Goal: Find specific page/section: Find specific page/section

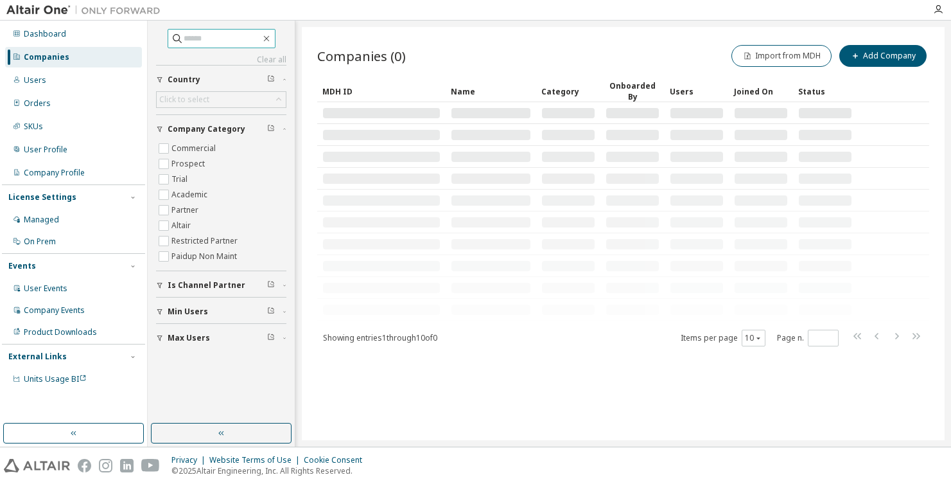
click at [200, 42] on input "text" at bounding box center [222, 38] width 77 height 13
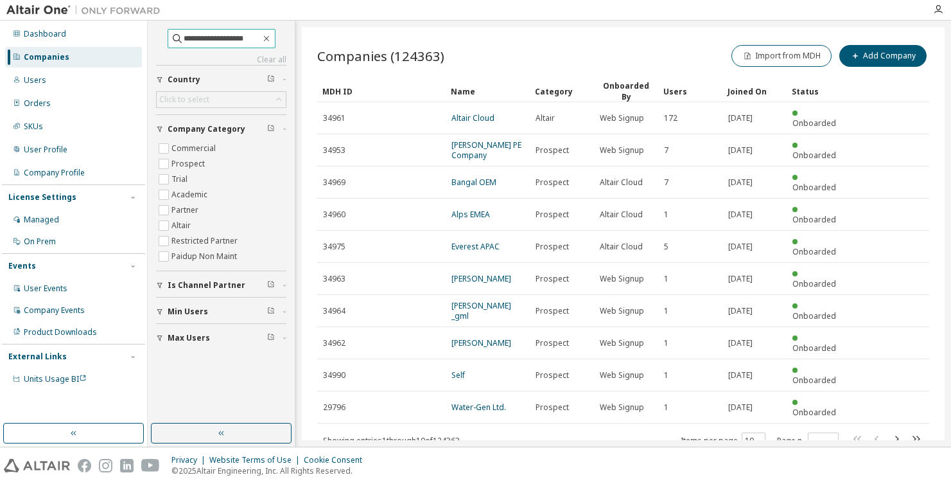
type input "**********"
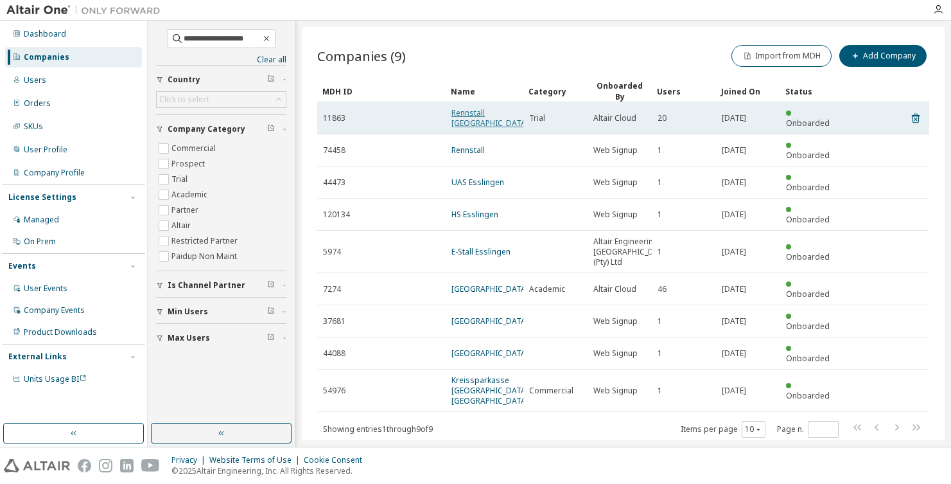
click at [476, 128] on link "Rennstall Esslingen - Hochschule Esslingen" at bounding box center [489, 117] width 77 height 21
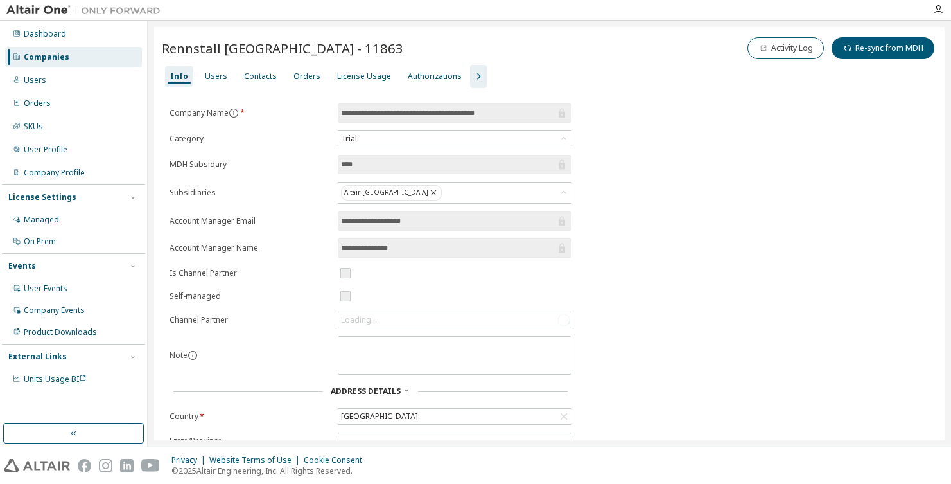
click at [477, 77] on icon "button" at bounding box center [479, 76] width 4 height 6
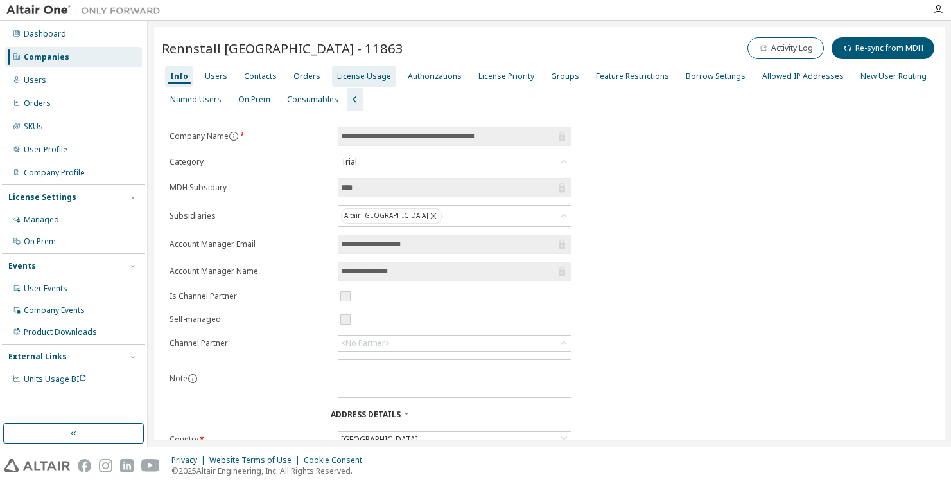
click at [369, 76] on div "License Usage" at bounding box center [364, 76] width 54 height 10
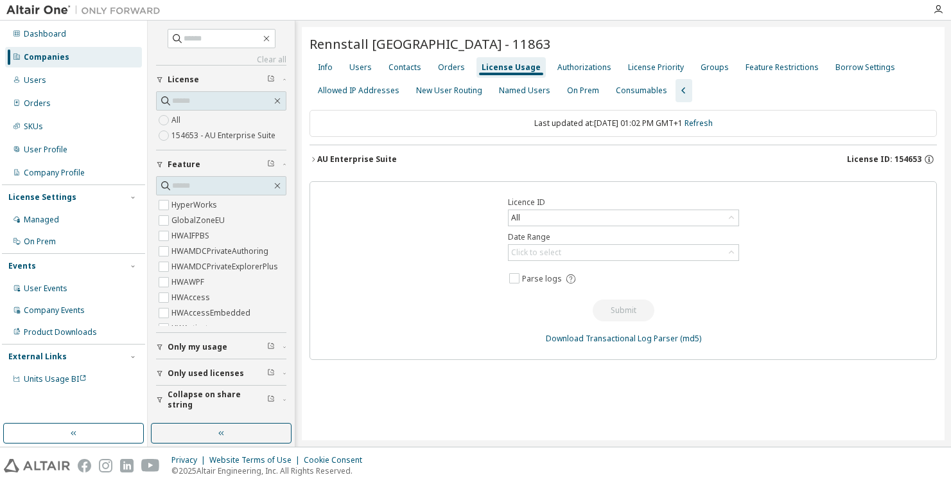
click at [796, 150] on button "AU Enterprise Suite License ID: 154653" at bounding box center [622, 159] width 627 height 28
